Goal: Use online tool/utility: Utilize a website feature to perform a specific function

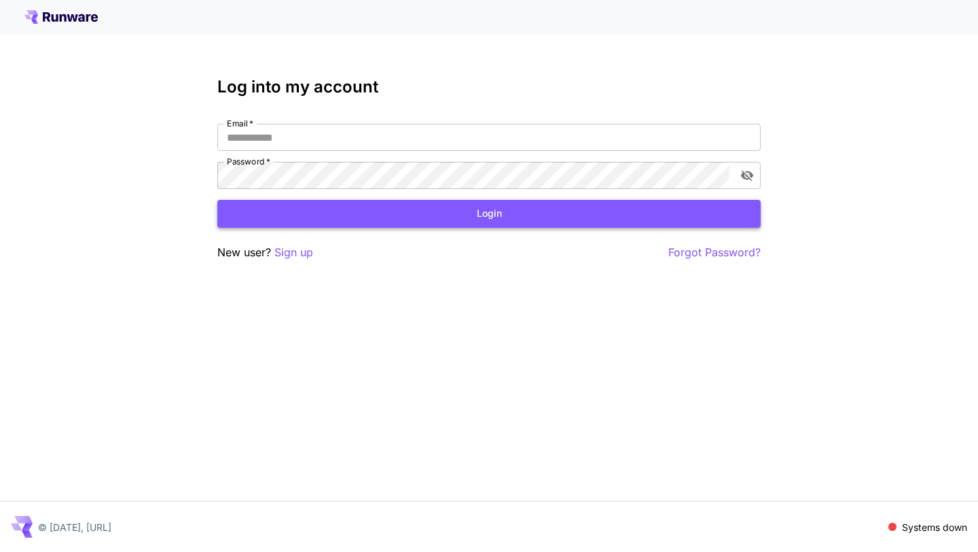
type input "**********"
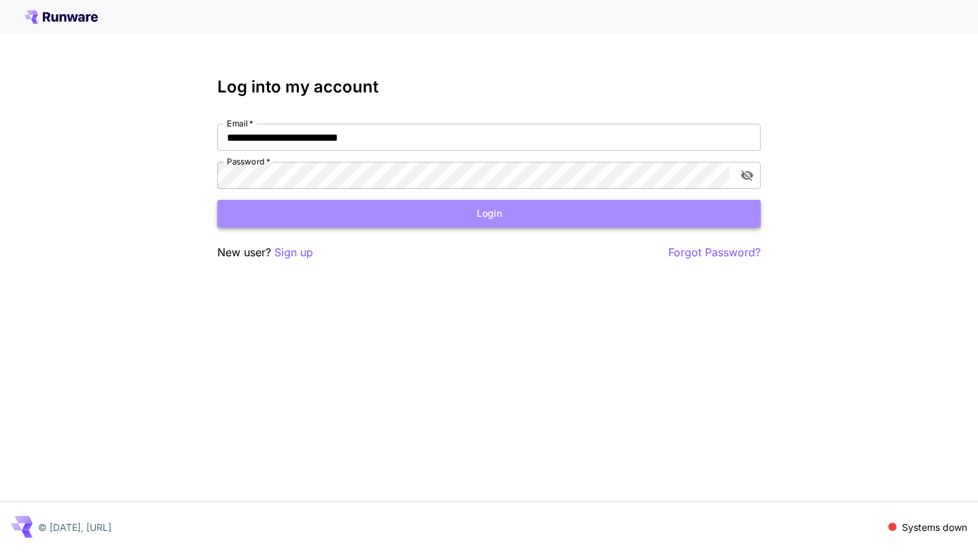
click at [283, 207] on button "Login" at bounding box center [488, 214] width 543 height 28
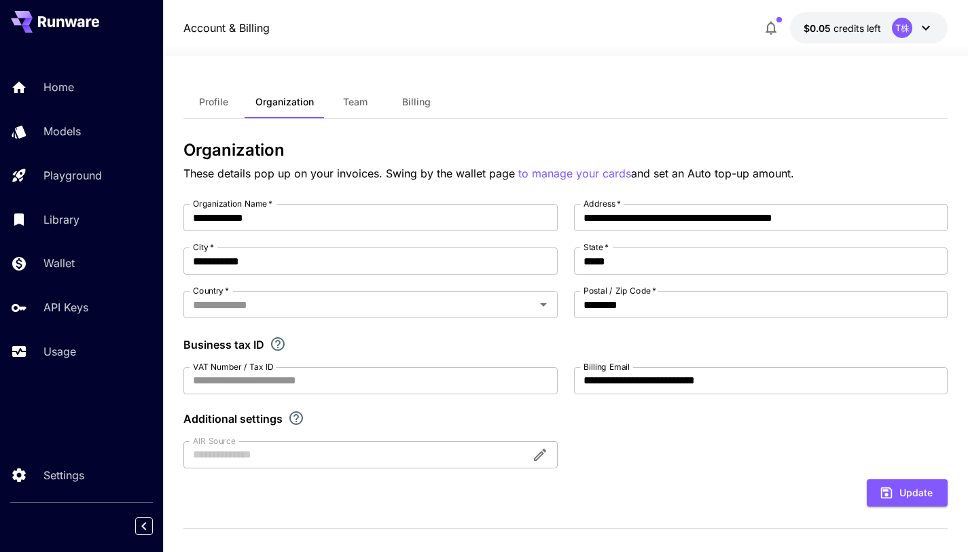
type input "*****"
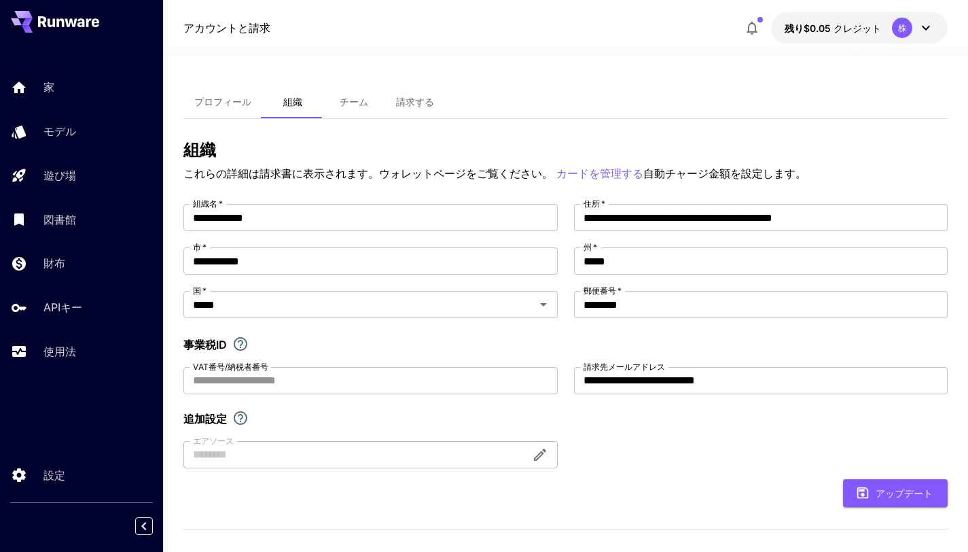
click at [391, 96] on button "請求する" at bounding box center [415, 102] width 61 height 33
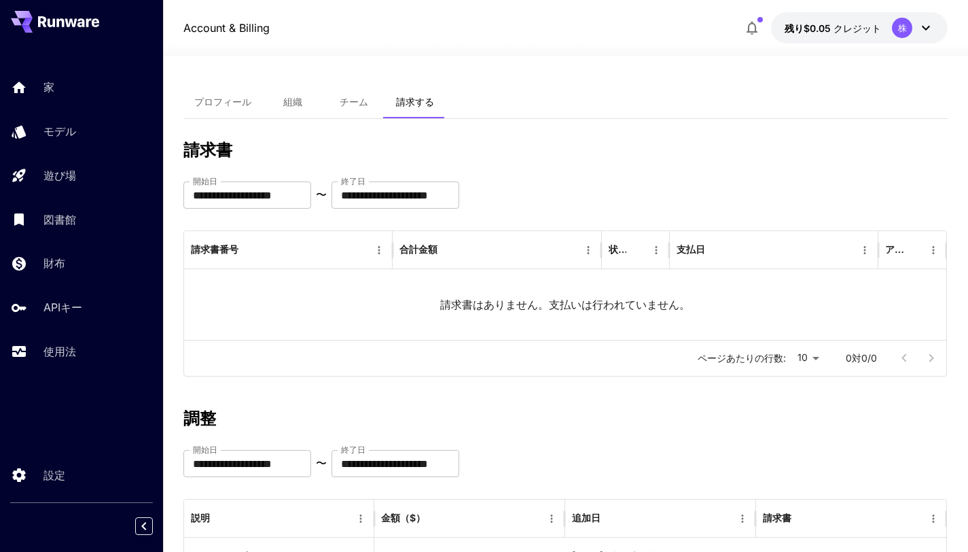
click at [345, 101] on font "チーム" at bounding box center [354, 102] width 29 height 12
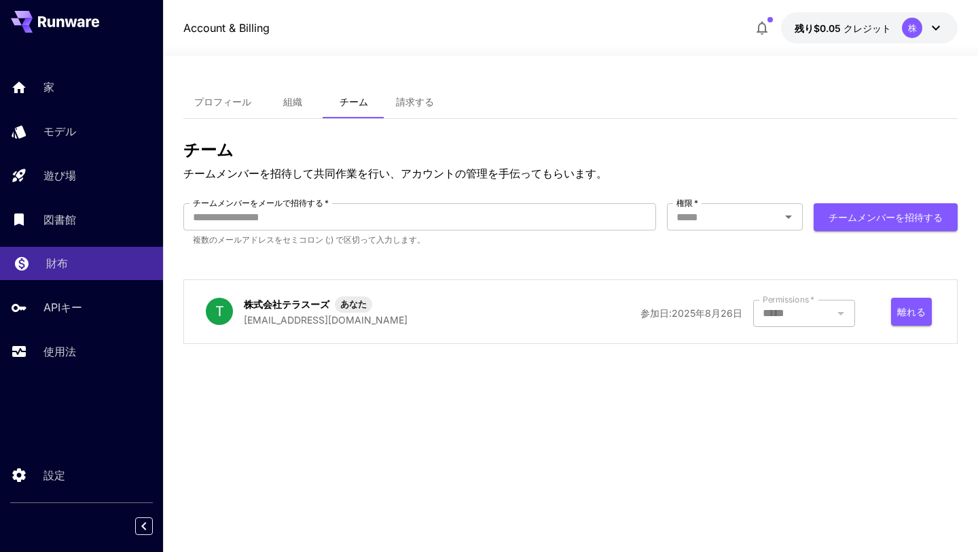
click at [65, 263] on font "財布" at bounding box center [57, 263] width 22 height 14
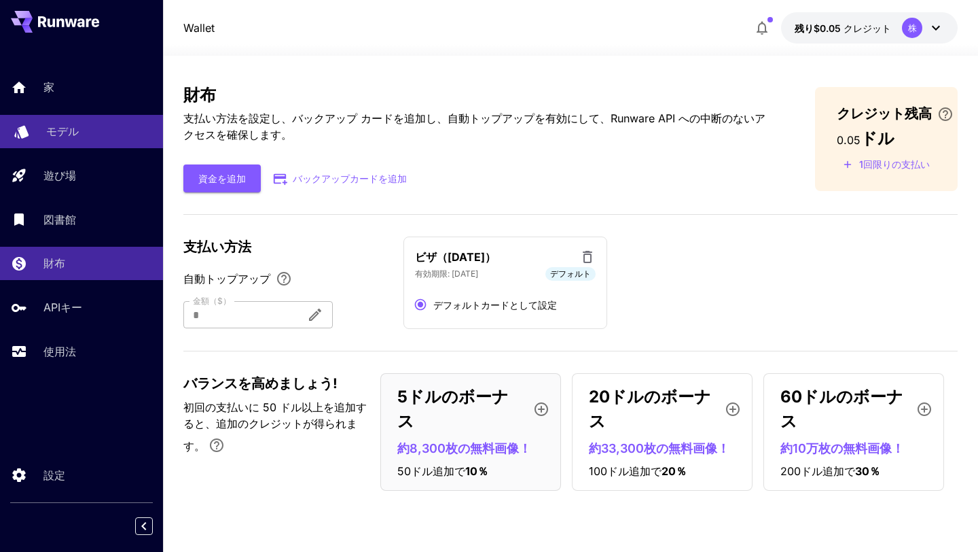
click at [127, 132] on div "モデル" at bounding box center [99, 131] width 106 height 16
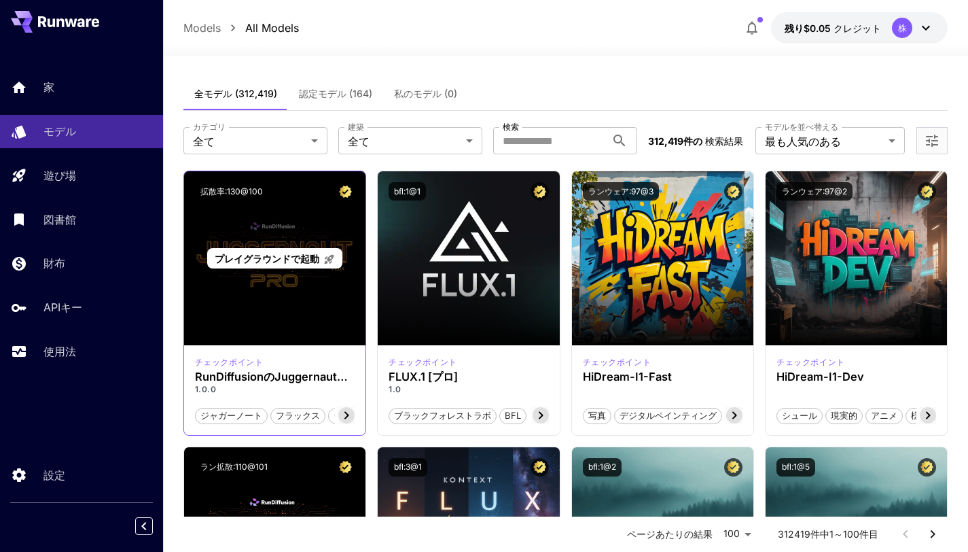
click at [334, 276] on div "プレイグラウンドで起動" at bounding box center [274, 258] width 181 height 174
click at [300, 313] on div "プレイグラウンドで起動" at bounding box center [274, 258] width 181 height 174
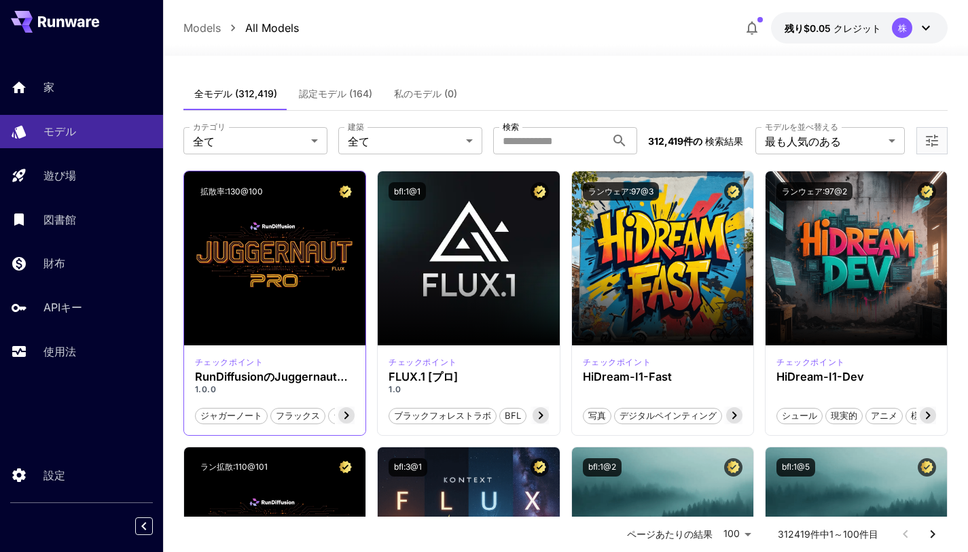
click at [349, 412] on icon at bounding box center [346, 415] width 16 height 16
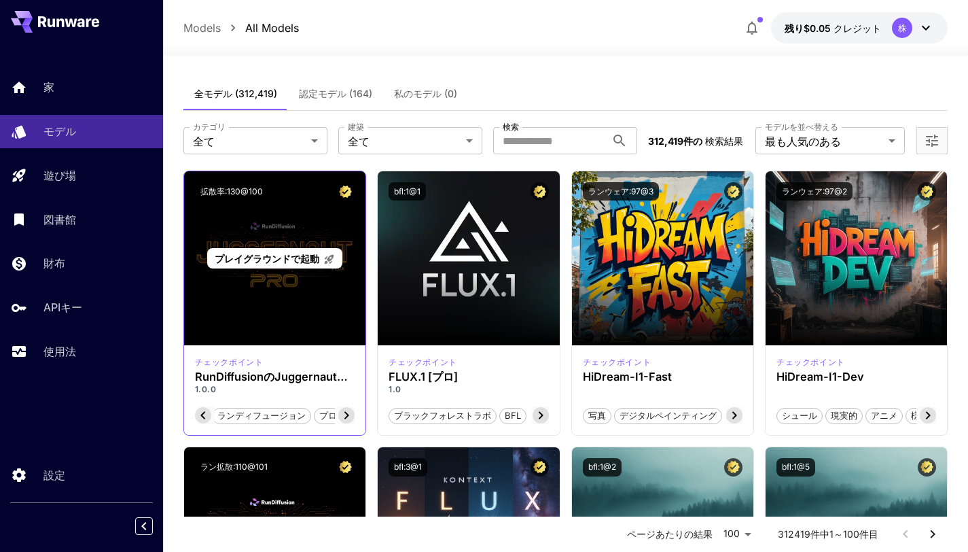
click at [285, 338] on div "プレイグラウンドで起動" at bounding box center [274, 258] width 181 height 174
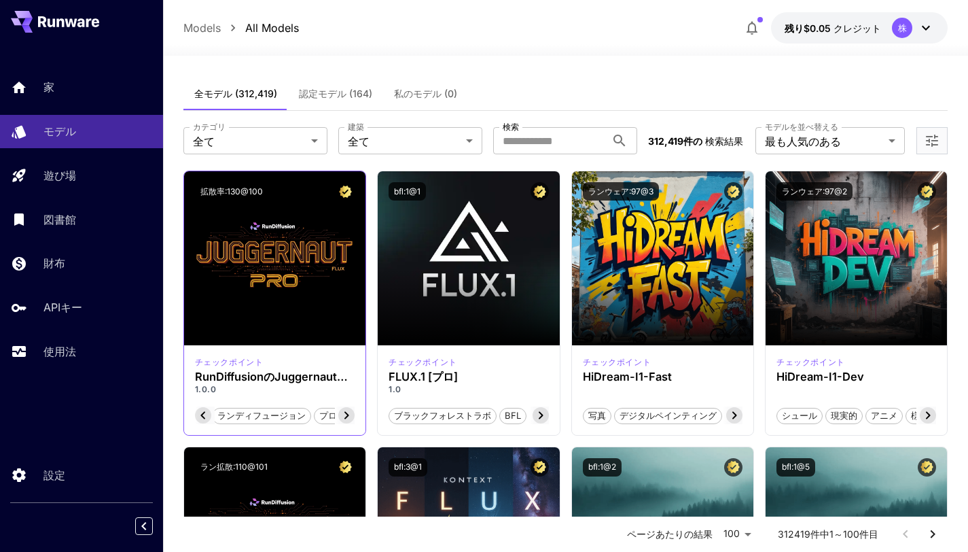
click at [281, 207] on div "拡散率:130@100" at bounding box center [274, 191] width 181 height 40
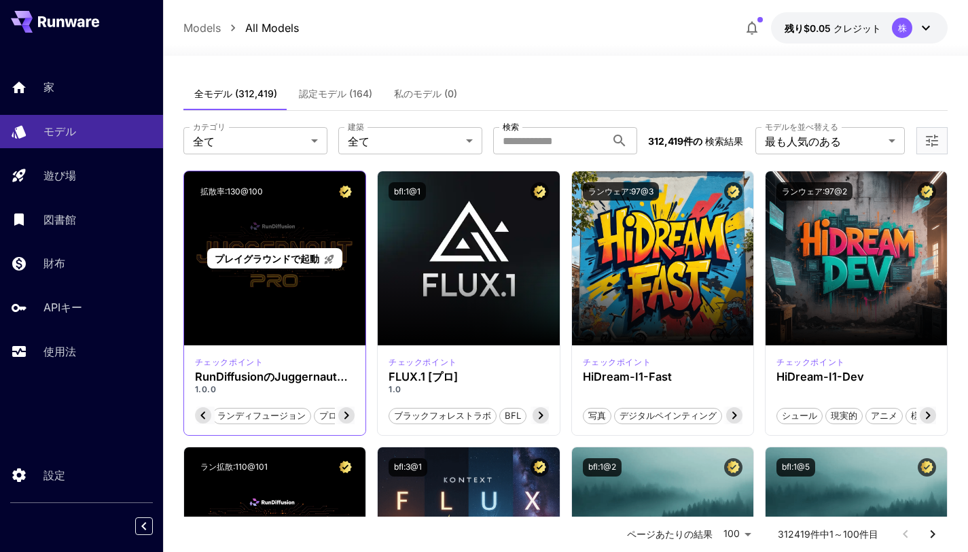
click at [285, 255] on font "プレイグラウンドで起動" at bounding box center [267, 259] width 105 height 12
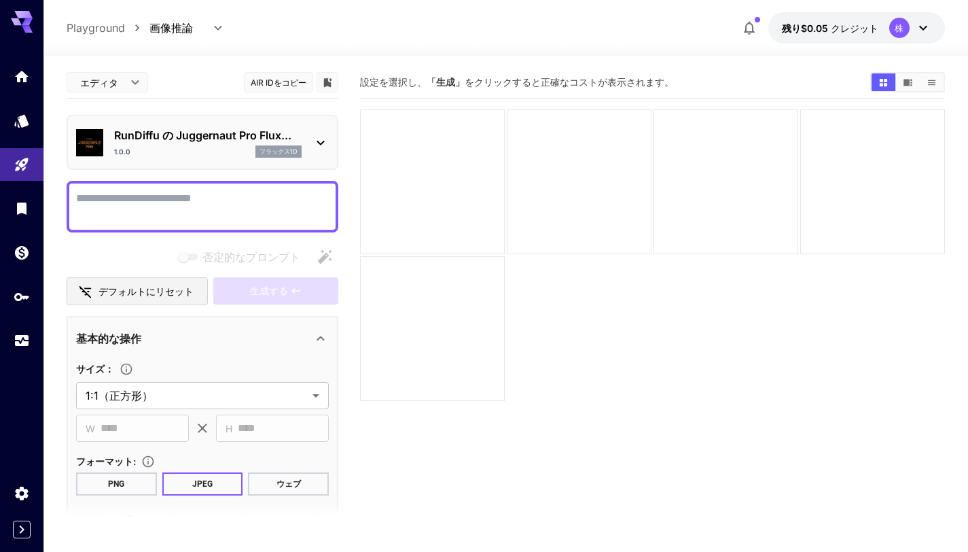
click at [316, 140] on icon at bounding box center [321, 143] width 16 height 16
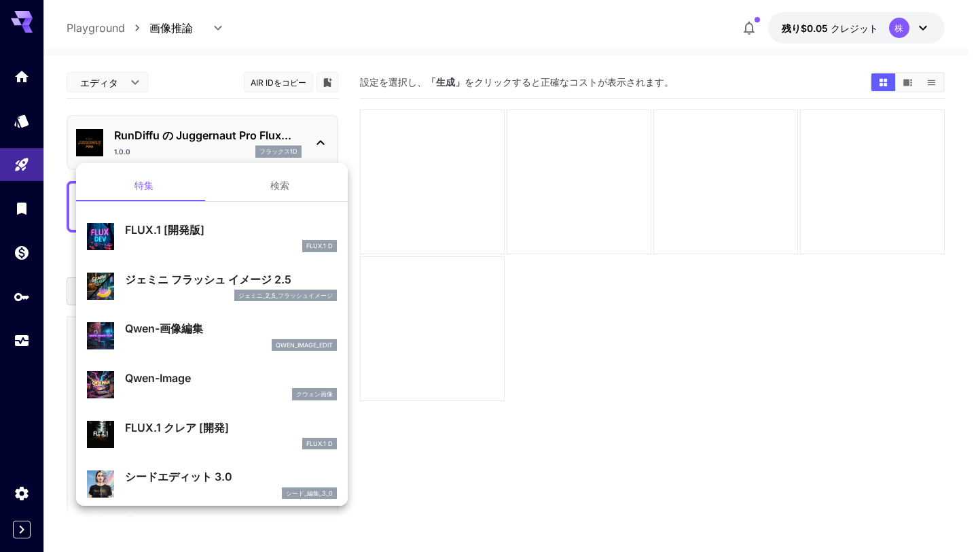
click at [316, 140] on div at bounding box center [489, 276] width 978 height 552
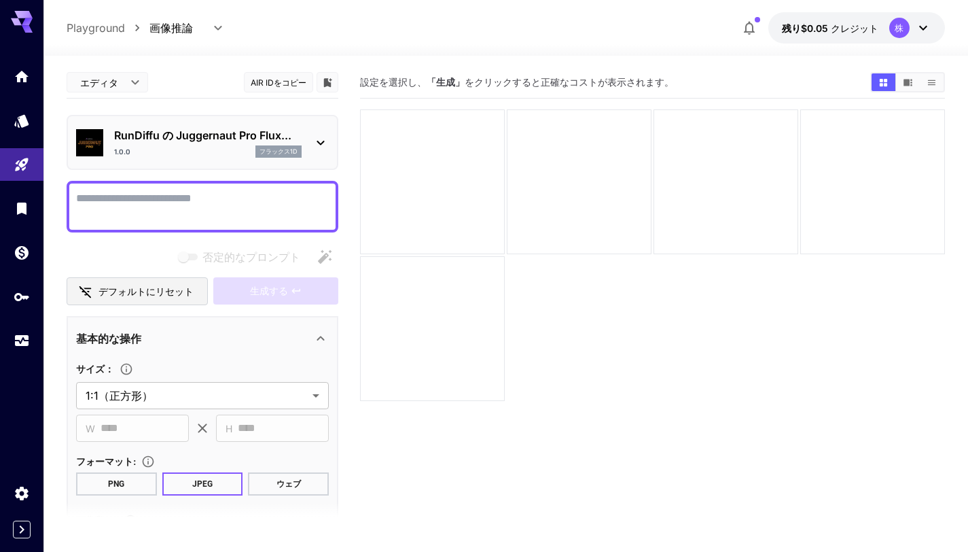
click at [102, 34] on p "Playground" at bounding box center [96, 28] width 58 height 16
